Goal: Entertainment & Leisure: Consume media (video, audio)

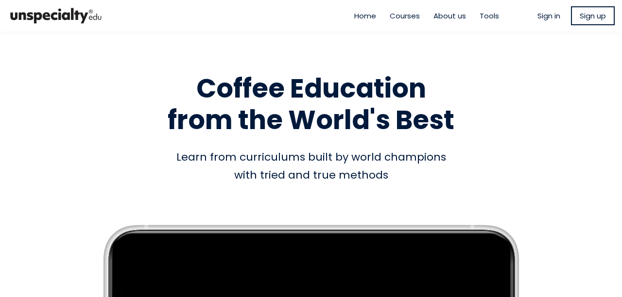
click at [540, 18] on span "Sign in" at bounding box center [549, 15] width 23 height 11
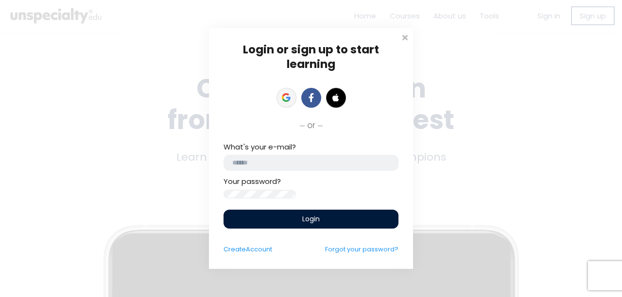
click at [284, 99] on link at bounding box center [287, 98] width 20 height 20
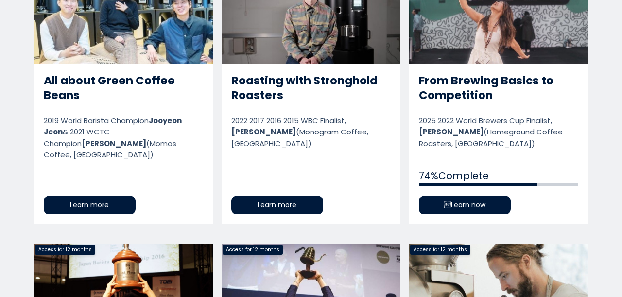
scroll to position [632, 0]
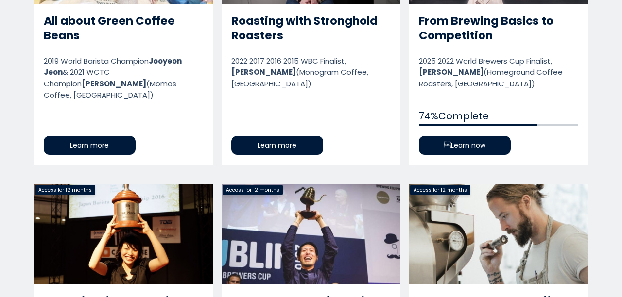
click at [475, 146] on link "From Brewing Basics to Competition" at bounding box center [498, 34] width 179 height 261
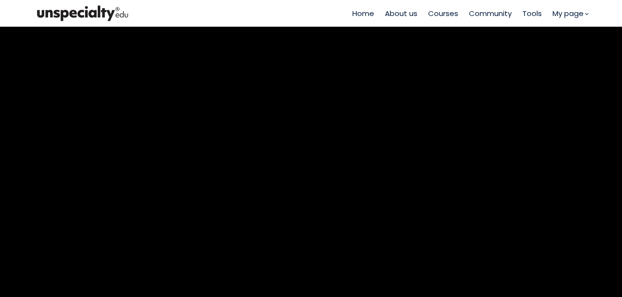
scroll to position [243, 0]
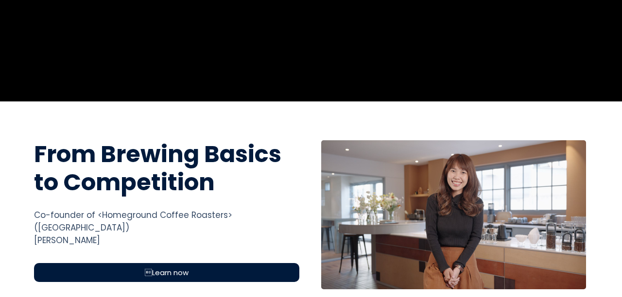
click at [168, 267] on span "Learn now" at bounding box center [167, 272] width 44 height 11
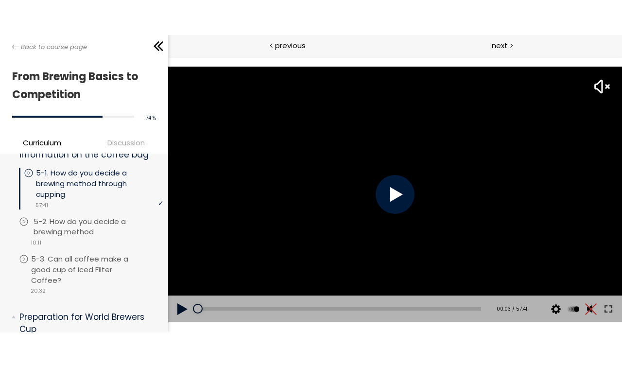
scroll to position [1053, 0]
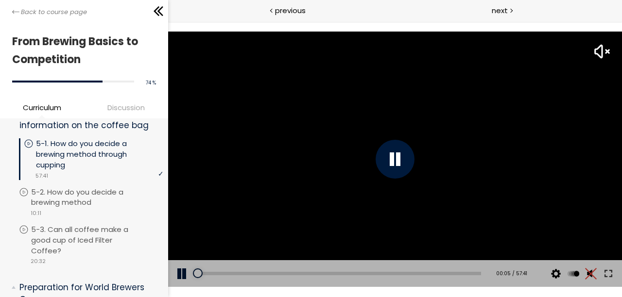
click at [475, 166] on div at bounding box center [395, 159] width 454 height 255
click at [338, 158] on div at bounding box center [395, 159] width 454 height 255
click at [608, 273] on button at bounding box center [607, 274] width 17 height 27
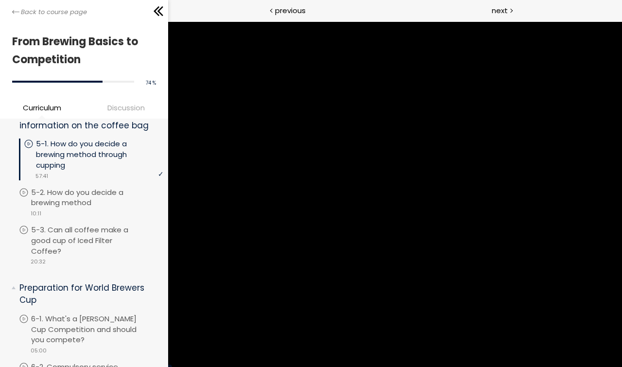
click at [622, 120] on div at bounding box center [395, 194] width 454 height 346
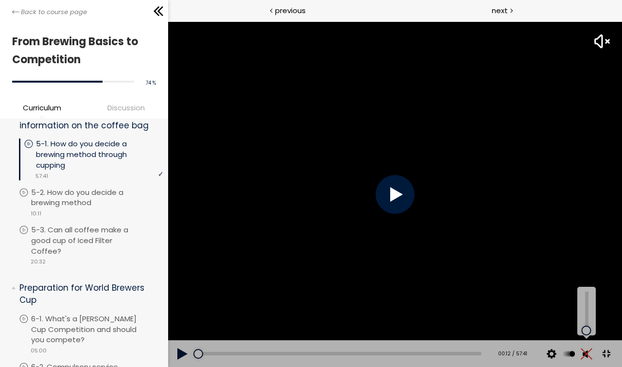
click at [593, 297] on button at bounding box center [586, 353] width 15 height 27
click at [622, 181] on div at bounding box center [395, 194] width 454 height 346
